Goal: Information Seeking & Learning: Learn about a topic

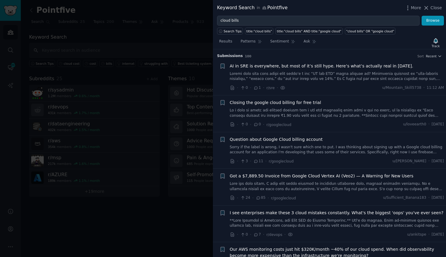
scroll to position [421, 0]
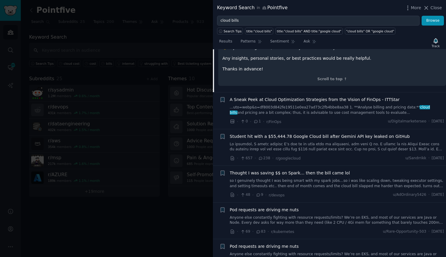
click at [316, 186] on link "so I genuinely thought I was being smart with my spark jobs…so i was like scali…" at bounding box center [337, 183] width 214 height 10
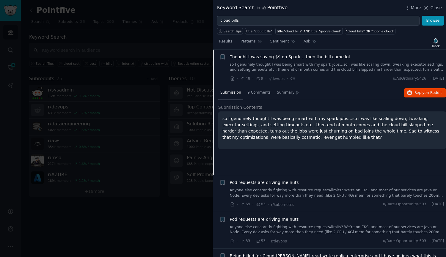
scroll to position [412, 0]
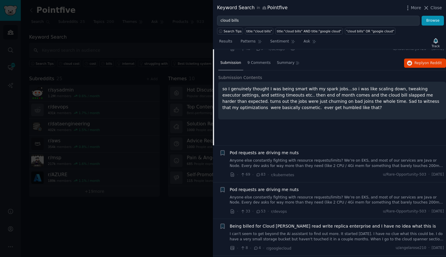
click at [311, 166] on link "Anyone else constantly fighting with resource requests/limits? We’re on EKS, an…" at bounding box center [337, 163] width 214 height 10
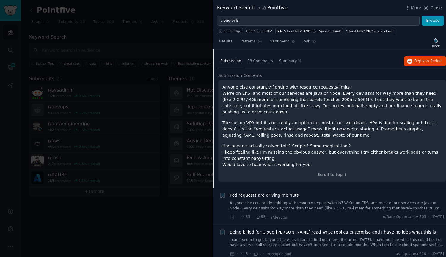
scroll to position [479, 0]
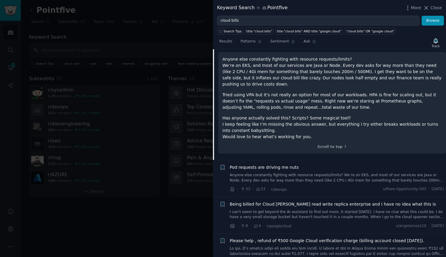
click at [301, 177] on link "Anyone else constantly fighting with resource requests/limits? We’re on EKS, an…" at bounding box center [337, 178] width 214 height 10
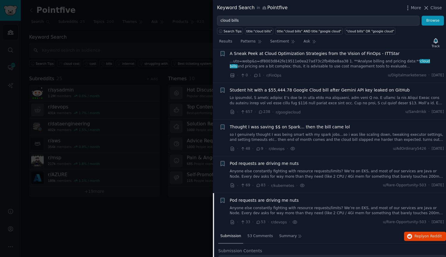
scroll to position [278, 0]
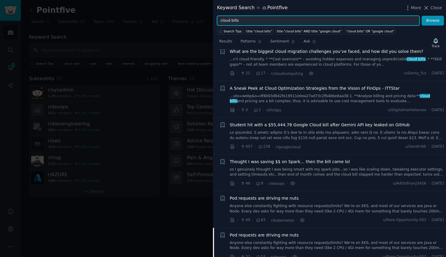
click at [236, 19] on input "cloud bills" at bounding box center [318, 21] width 202 height 10
click at [235, 19] on input "cloud bills" at bounding box center [318, 21] width 202 height 10
click at [421, 16] on button "Browse" at bounding box center [432, 21] width 22 height 10
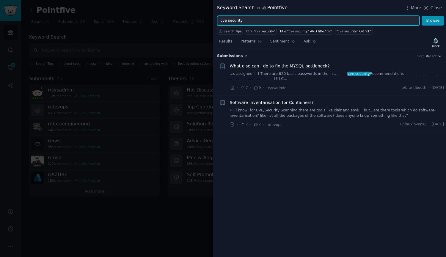
click at [234, 22] on input "cve security" at bounding box center [318, 21] width 202 height 10
type input "container cves"
click at [421, 16] on button "Browse" at bounding box center [432, 21] width 22 height 10
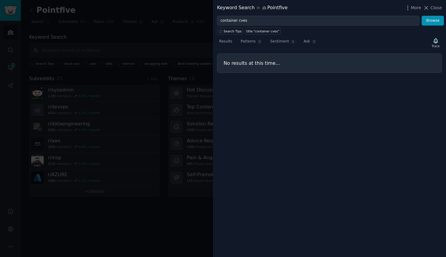
click at [115, 216] on div at bounding box center [223, 128] width 446 height 257
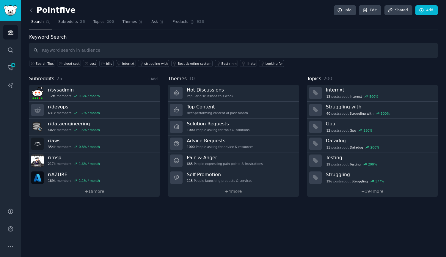
click at [34, 11] on icon at bounding box center [31, 10] width 6 height 6
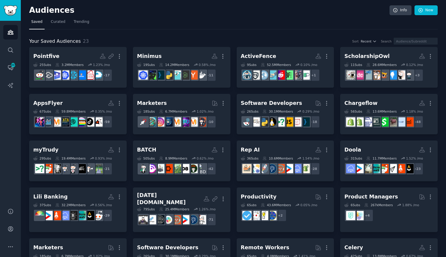
click at [153, 51] on h2 "Minimus Custom Audience More" at bounding box center [181, 56] width 89 height 10
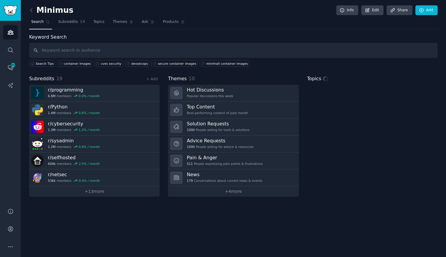
click at [119, 51] on input "text" at bounding box center [233, 50] width 408 height 15
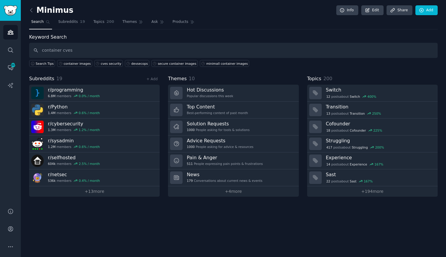
type input "container cves"
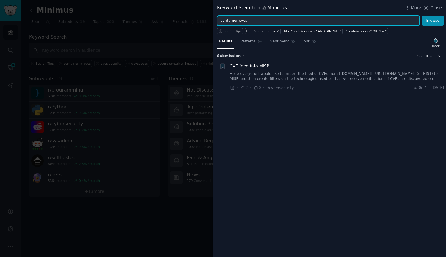
click at [231, 18] on input "container cves" at bounding box center [318, 21] width 202 height 10
type input "cves"
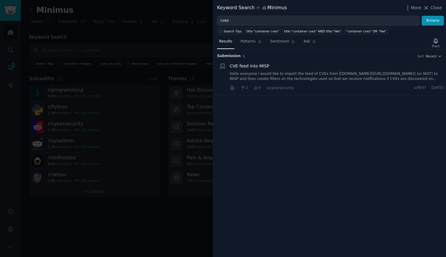
drag, startPoint x: 231, startPoint y: 18, endPoint x: 290, endPoint y: 77, distance: 82.8
click at [380, 180] on div "Submission 1 Sort Recent + CVE feed into MISP Hello everyone I would like to im…" at bounding box center [329, 153] width 233 height 208
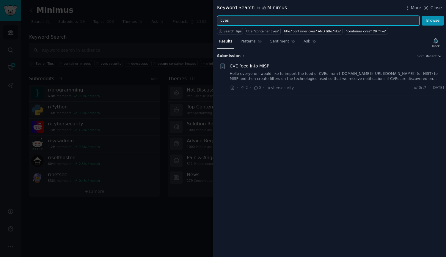
click at [239, 20] on input "cves" at bounding box center [318, 21] width 202 height 10
click at [421, 16] on button "Browse" at bounding box center [432, 21] width 22 height 10
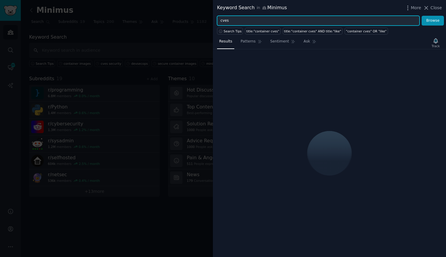
drag, startPoint x: 239, startPoint y: 20, endPoint x: 289, endPoint y: 79, distance: 77.2
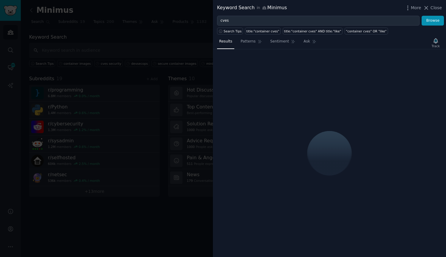
drag, startPoint x: 289, startPoint y: 79, endPoint x: 309, endPoint y: 97, distance: 27.0
click at [309, 97] on div at bounding box center [329, 153] width 233 height 208
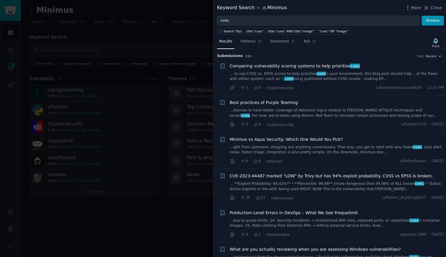
click at [303, 78] on link "... to use CVSS vs. EPSS scores to help prioritise cves in your environment, th…" at bounding box center [337, 76] width 214 height 10
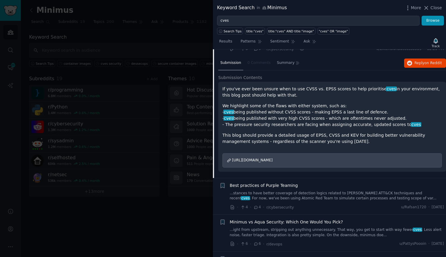
scroll to position [69, 0]
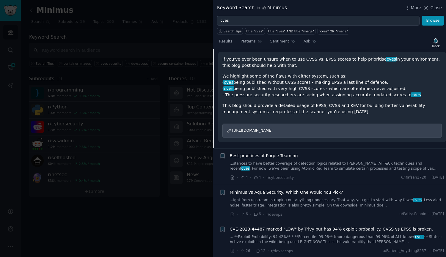
click at [337, 166] on link "...stances to have better coverage of detection logics related to [PERSON_NAME]…" at bounding box center [337, 166] width 214 height 10
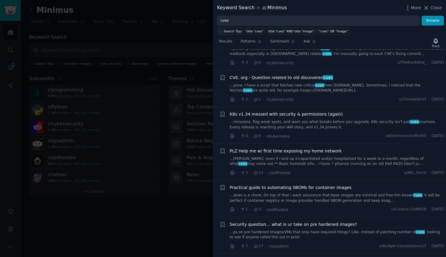
scroll to position [581, 0]
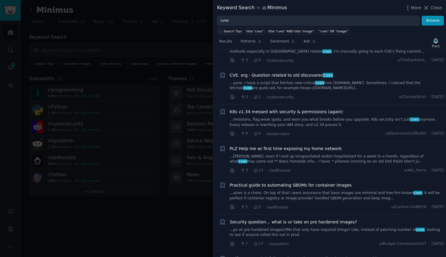
click at [331, 227] on link "...ps on pre hardened images/VMs that only have required things? Like, instead …" at bounding box center [337, 232] width 214 height 10
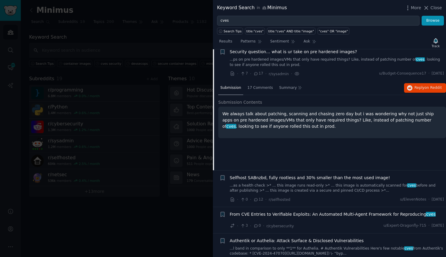
scroll to position [596, 0]
click at [419, 90] on span "Reply on Reddit" at bounding box center [427, 87] width 27 height 5
